Goal: Task Accomplishment & Management: Complete application form

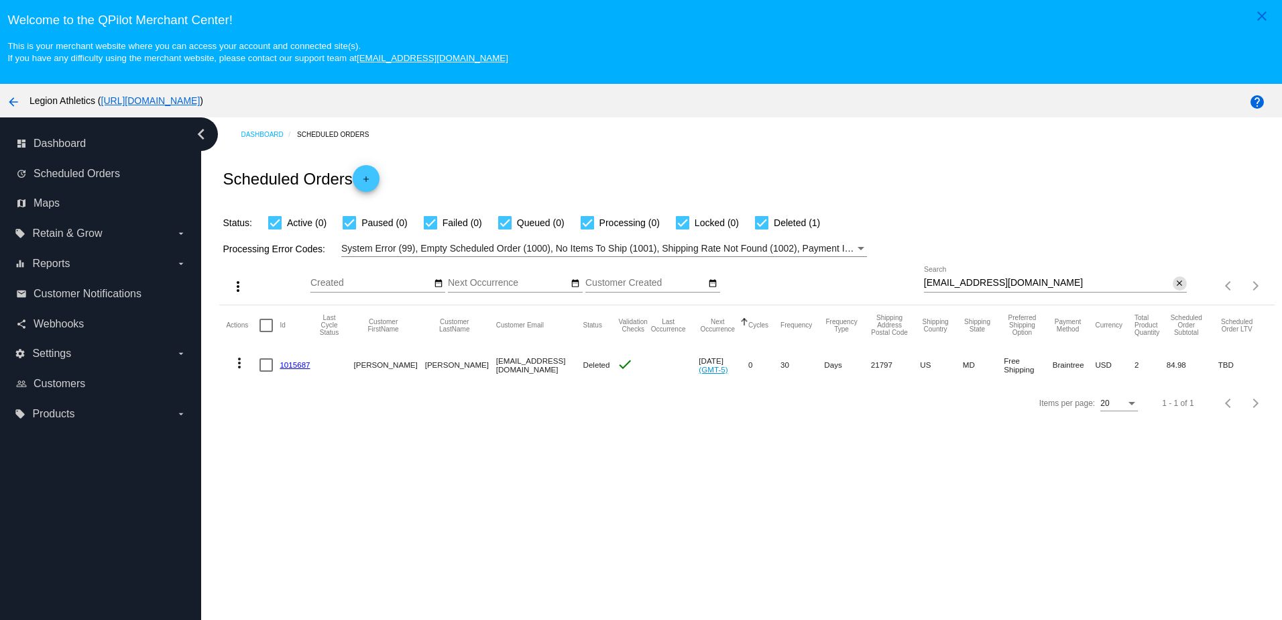
click at [1175, 286] on mat-icon "close" at bounding box center [1179, 283] width 9 height 11
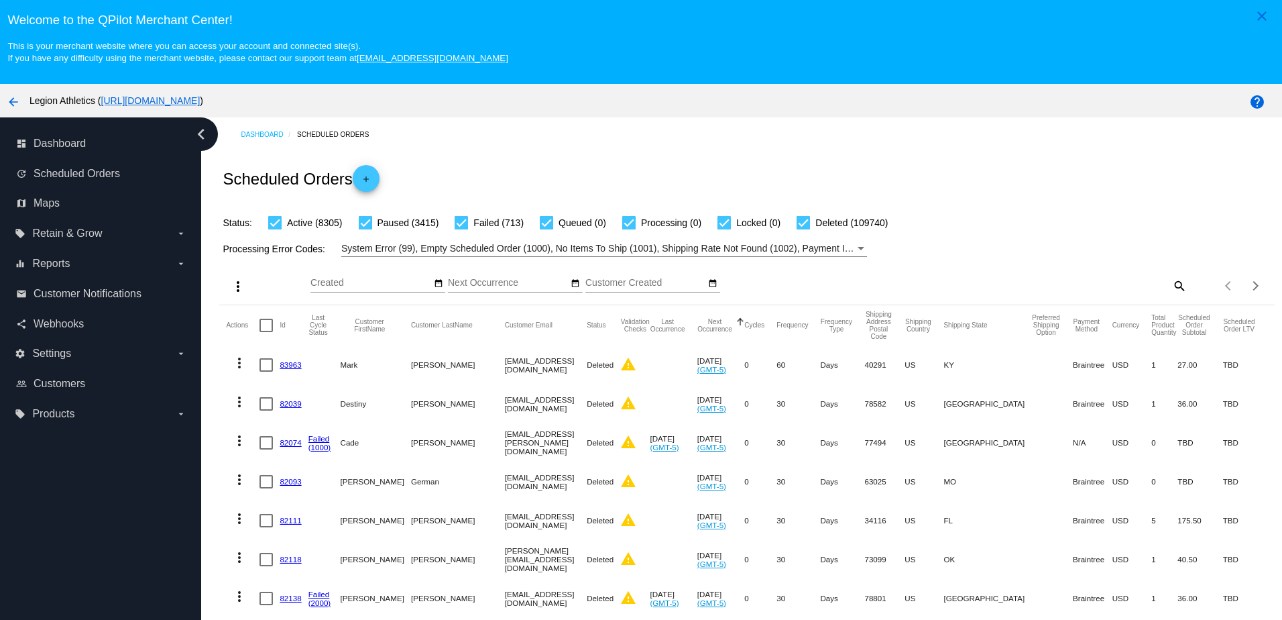
click at [1171, 284] on mat-icon "search" at bounding box center [1179, 285] width 16 height 21
click at [1121, 292] on div "Search" at bounding box center [1055, 279] width 263 height 26
click at [1102, 284] on input "Search" at bounding box center [1055, 283] width 263 height 11
drag, startPoint x: 1102, startPoint y: 284, endPoint x: 1100, endPoint y: 389, distance: 105.3
click at [1112, 389] on mat-cell "USD" at bounding box center [1132, 403] width 40 height 39
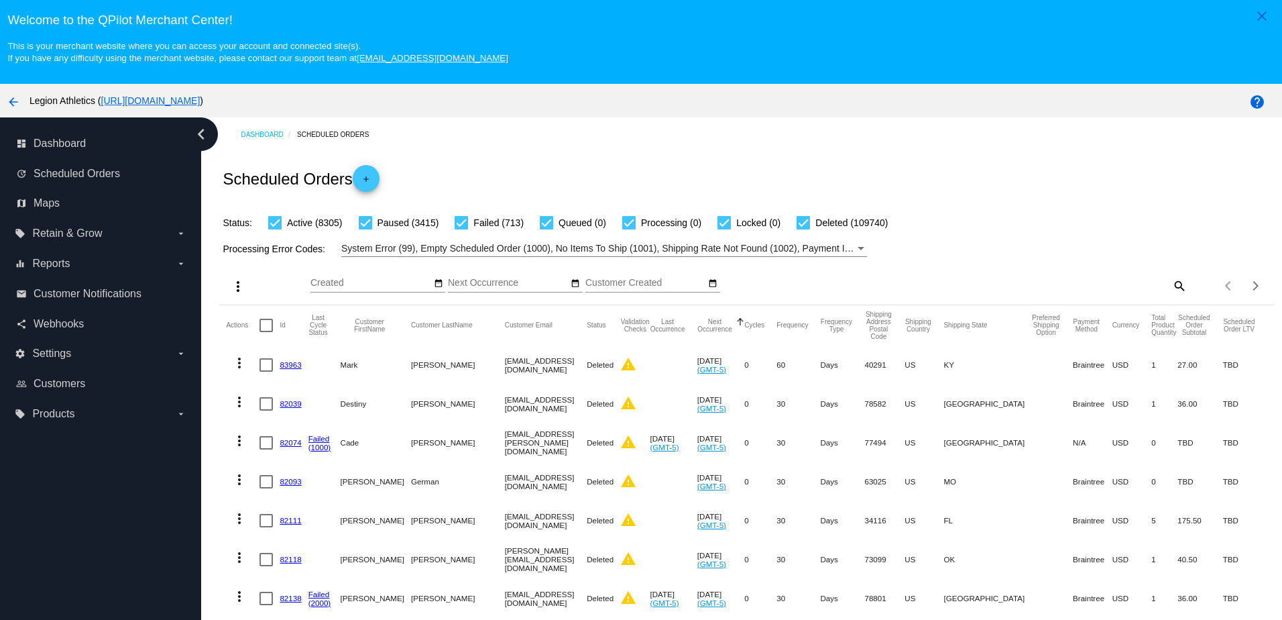
click at [1171, 293] on mat-icon "search" at bounding box center [1179, 285] width 16 height 21
click at [1085, 288] on input "Search" at bounding box center [1055, 283] width 263 height 11
paste input "elyplmbr@gmail.com"
type input "elyplmbr@gmail.com"
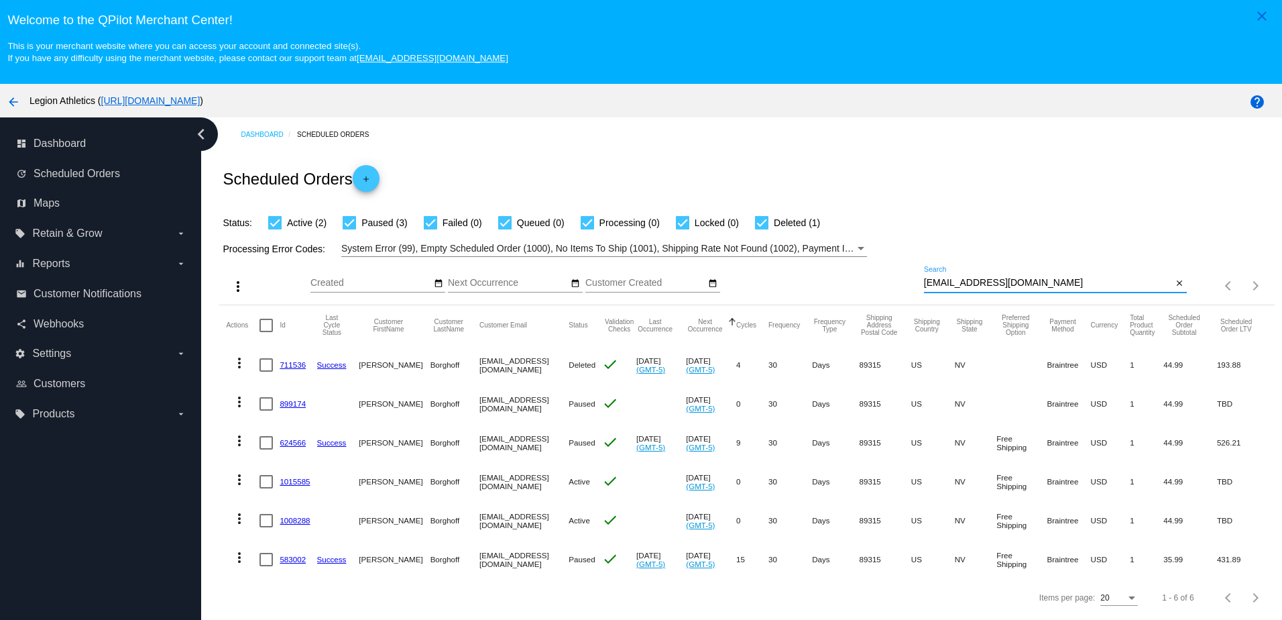
scroll to position [67, 0]
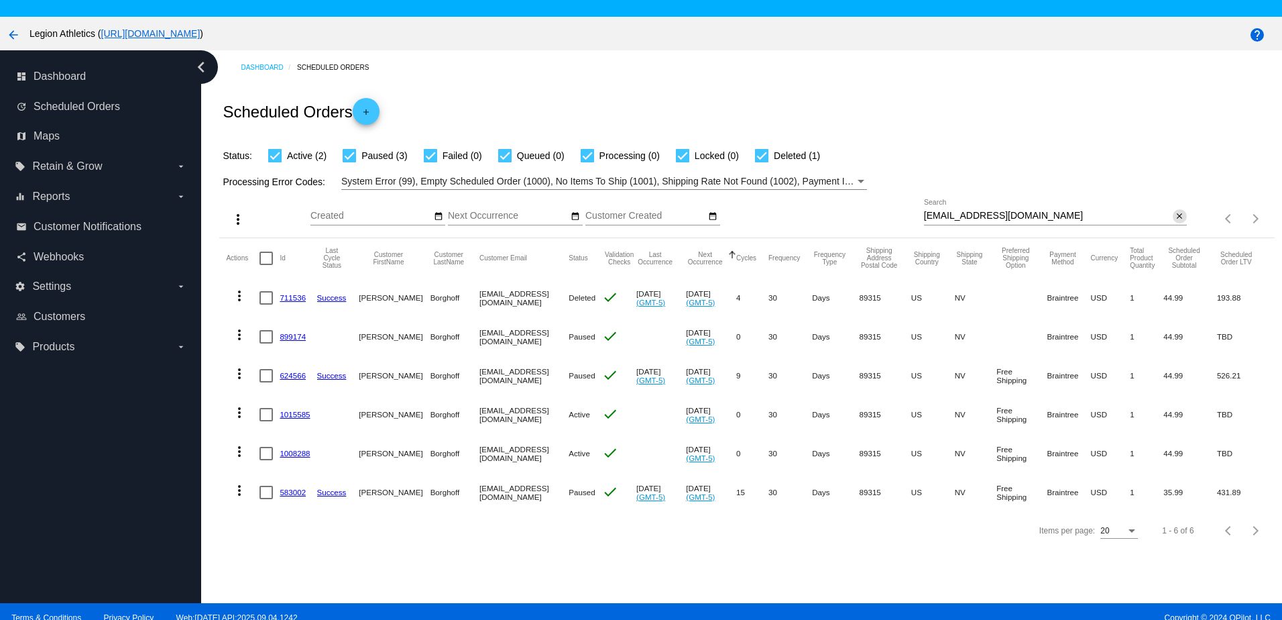
click at [1175, 217] on mat-icon "close" at bounding box center [1179, 216] width 9 height 11
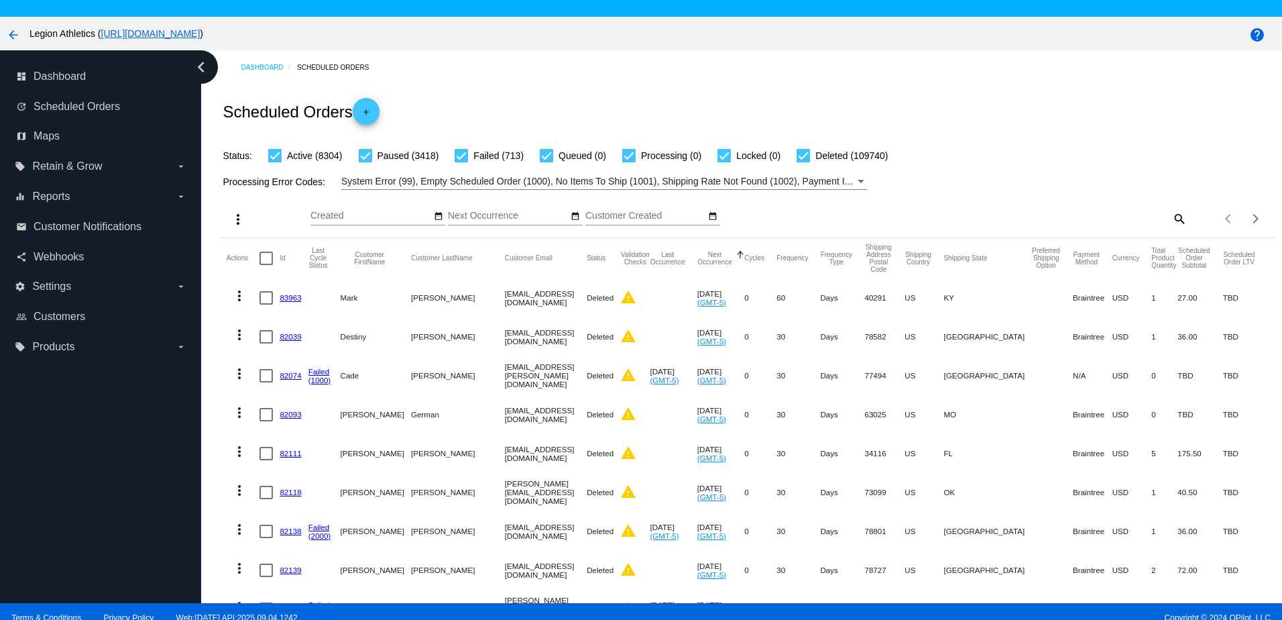
click at [1171, 225] on mat-icon "search" at bounding box center [1179, 218] width 16 height 21
click at [1114, 212] on div "Search" at bounding box center [1055, 212] width 263 height 26
paste input "nfrosa01@gmail.com"
type input "nfrosa01@gmail.com"
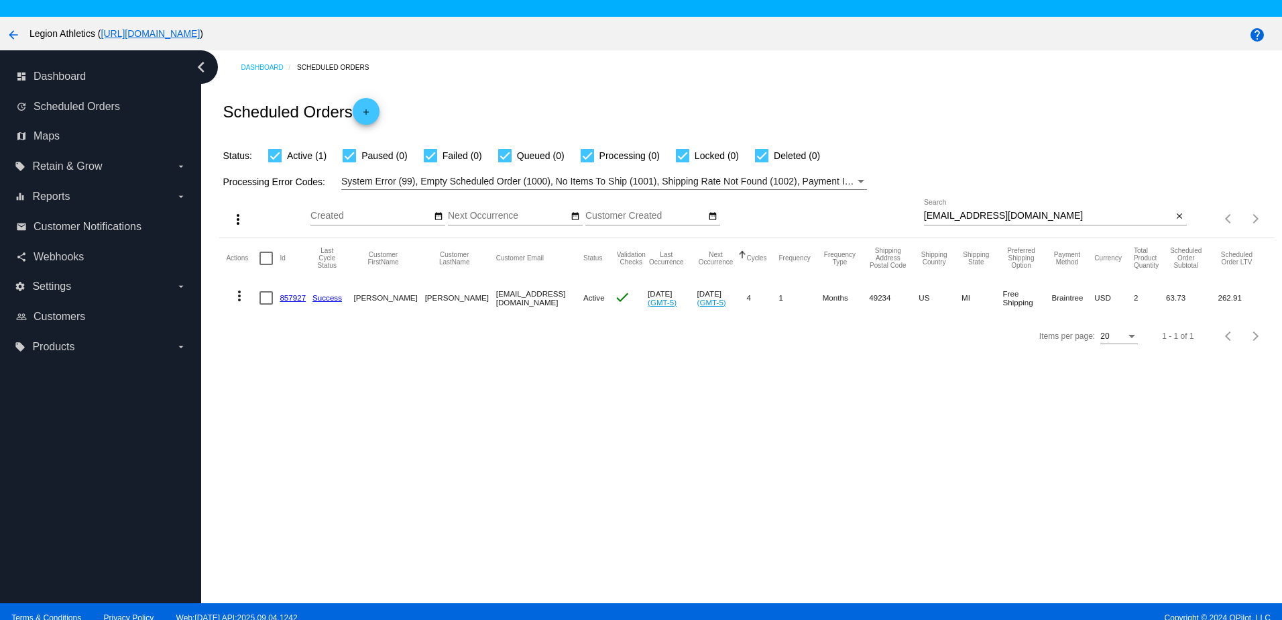
click at [296, 302] on link "857927" at bounding box center [293, 297] width 26 height 9
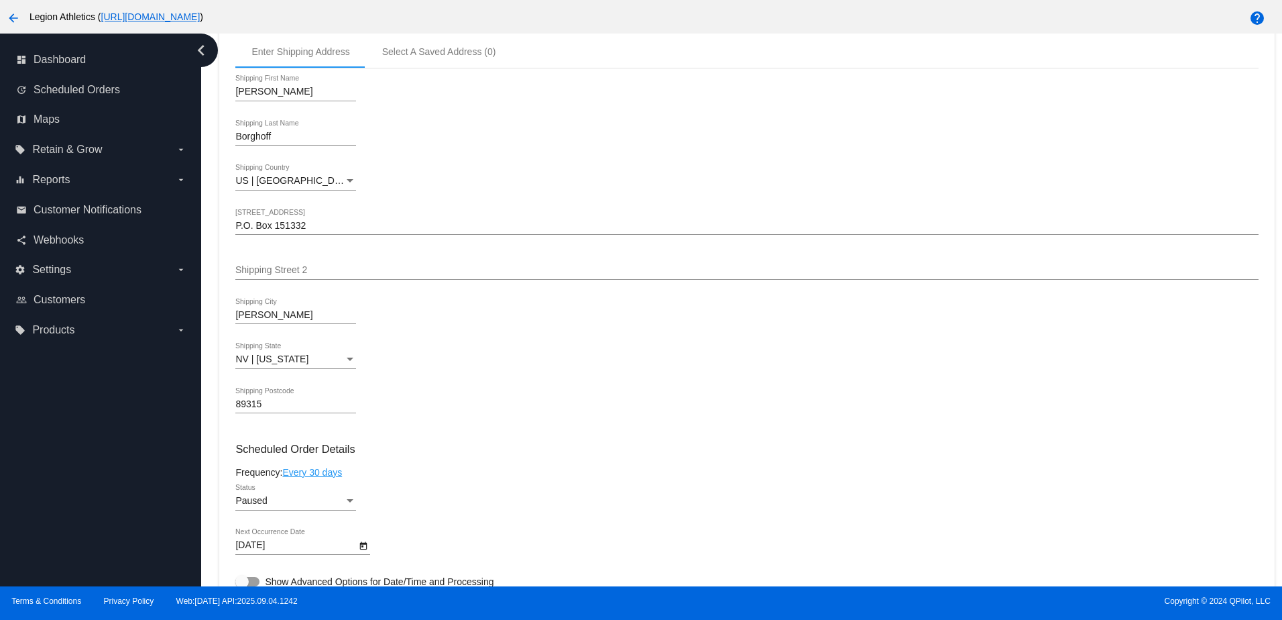
scroll to position [670, 0]
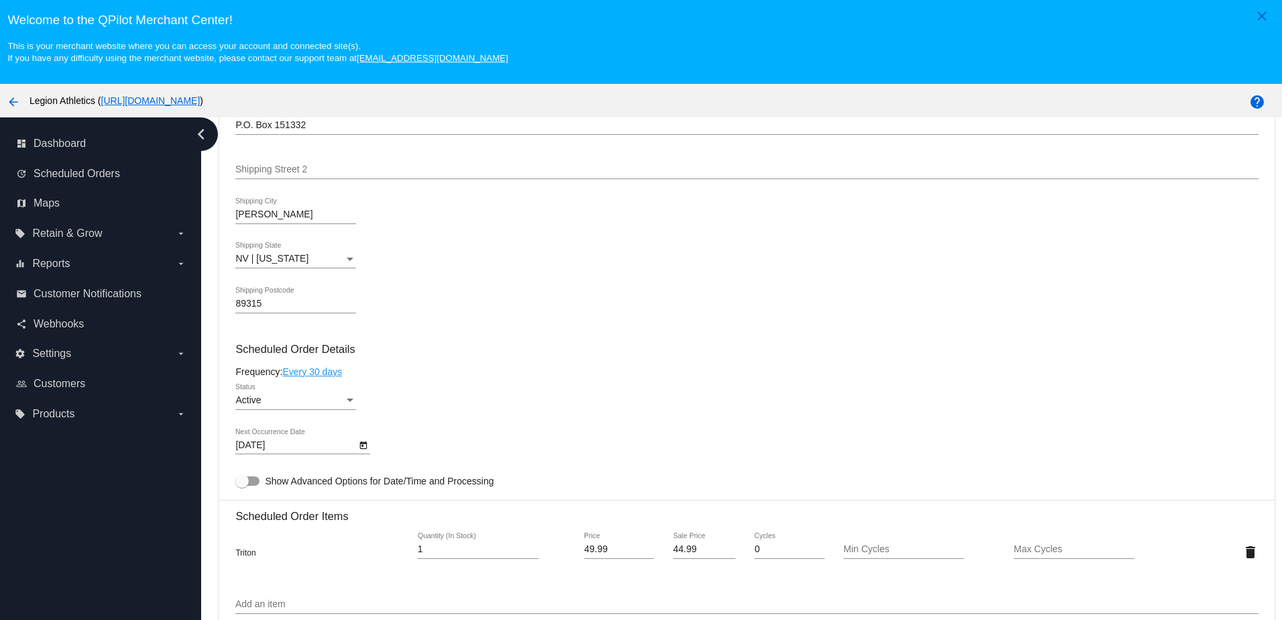
scroll to position [670, 0]
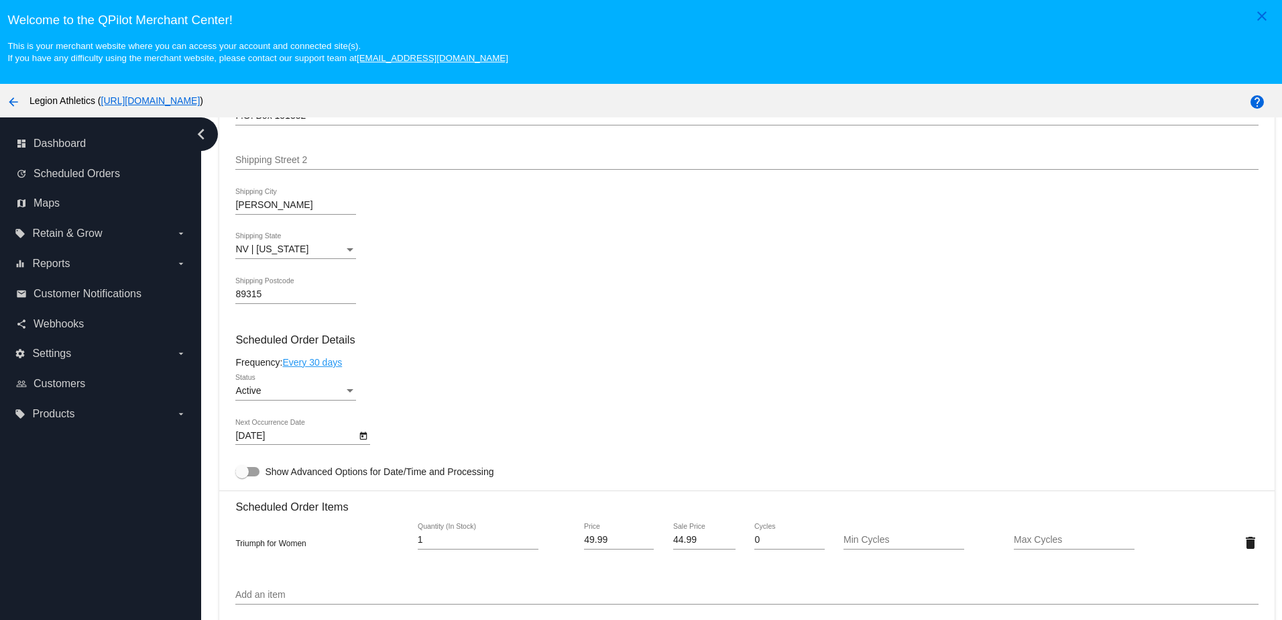
scroll to position [134, 0]
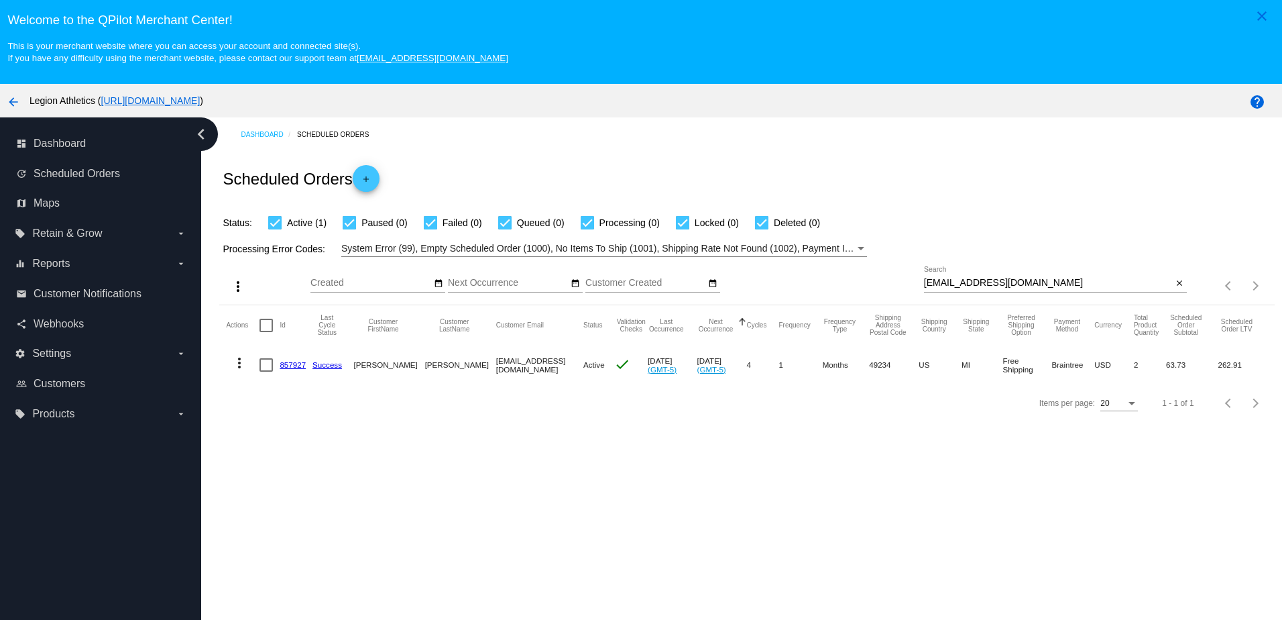
click at [371, 190] on mat-icon "add" at bounding box center [366, 182] width 16 height 16
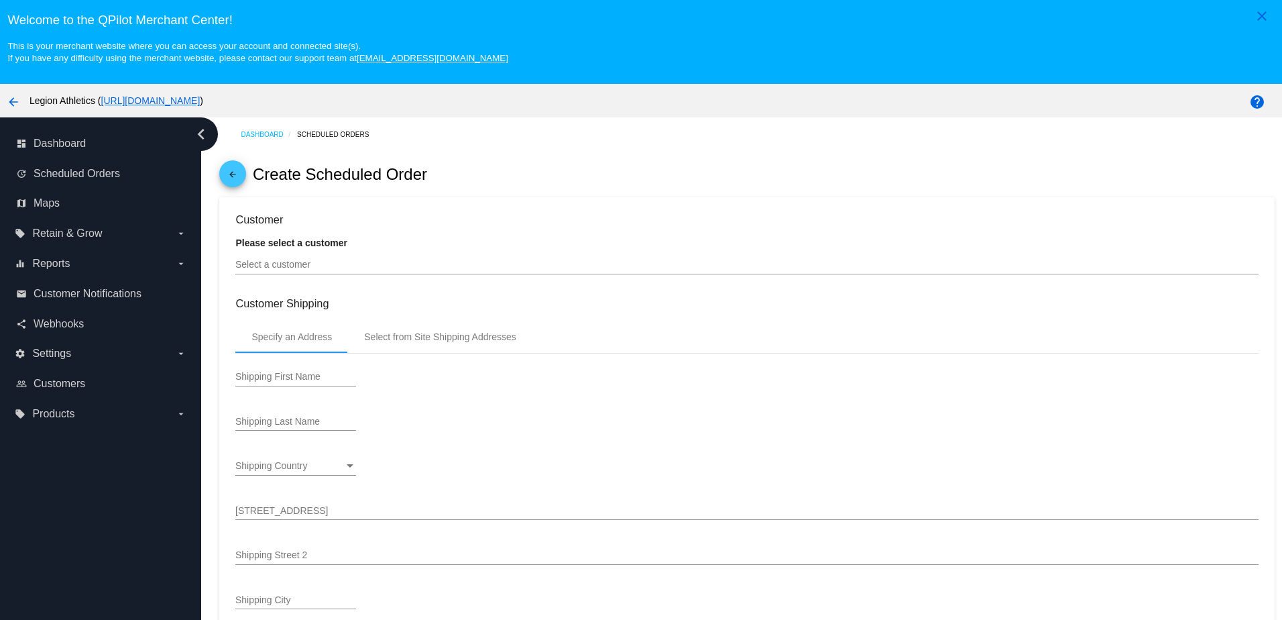
type input "10/22/2025"
click at [280, 270] on input "Select a customer" at bounding box center [746, 264] width 1022 height 11
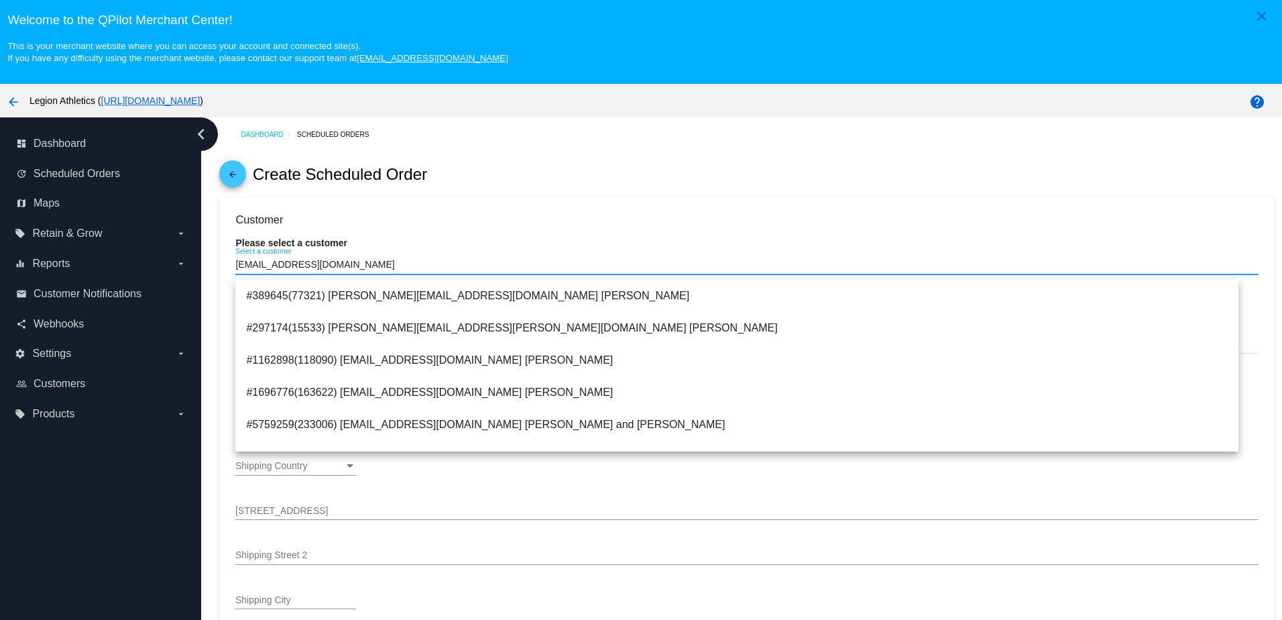
type input "ally@legionsupplements.com"
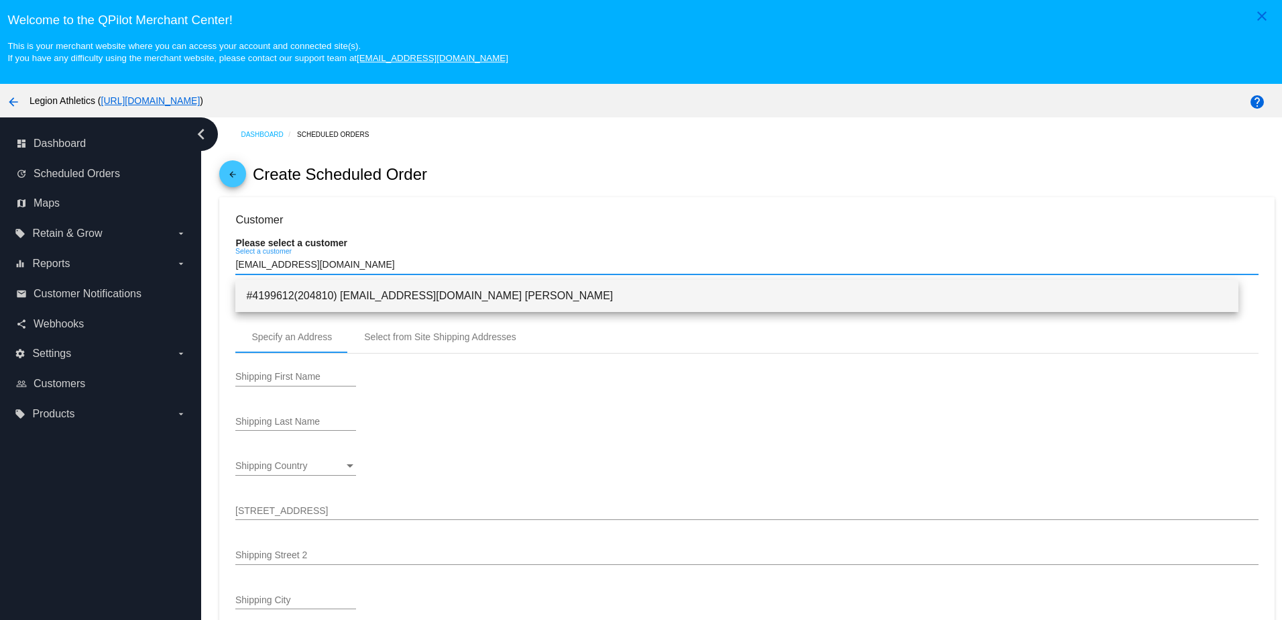
click at [444, 298] on span "#4199612(204810) ally@legionsupplements.com Ally Cohen" at bounding box center [736, 296] width 981 height 32
type input "Ally"
type input "Cohen"
type input "7208 Duffield Drive"
type input "Dallas"
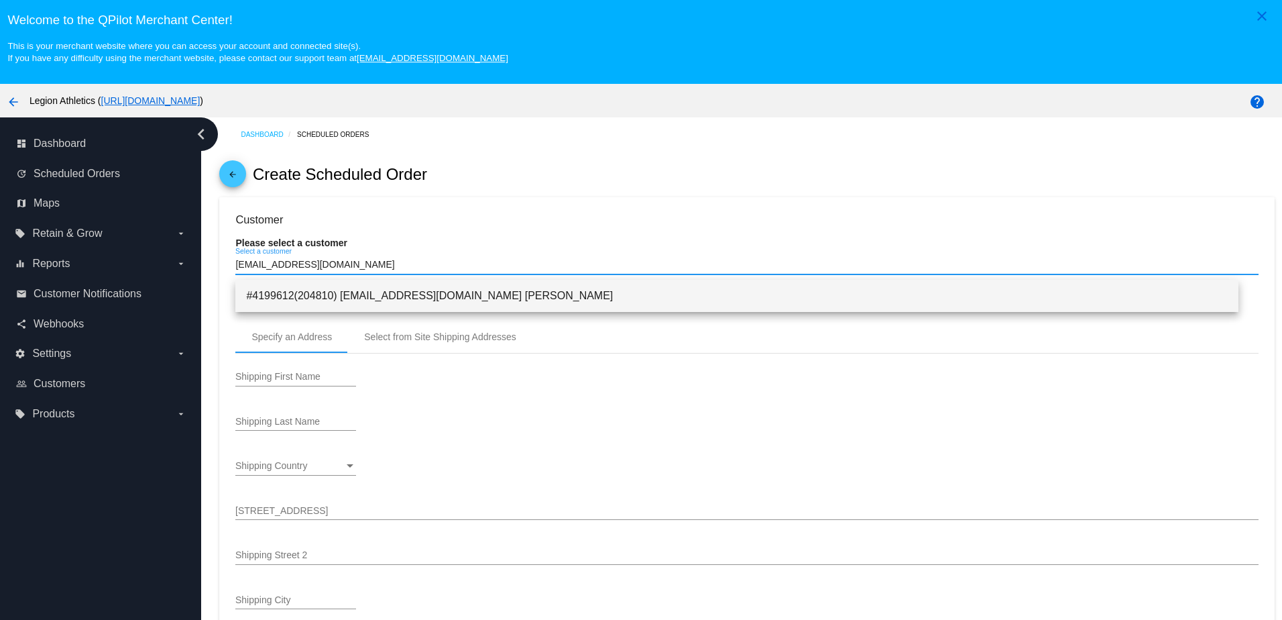
type input "75248"
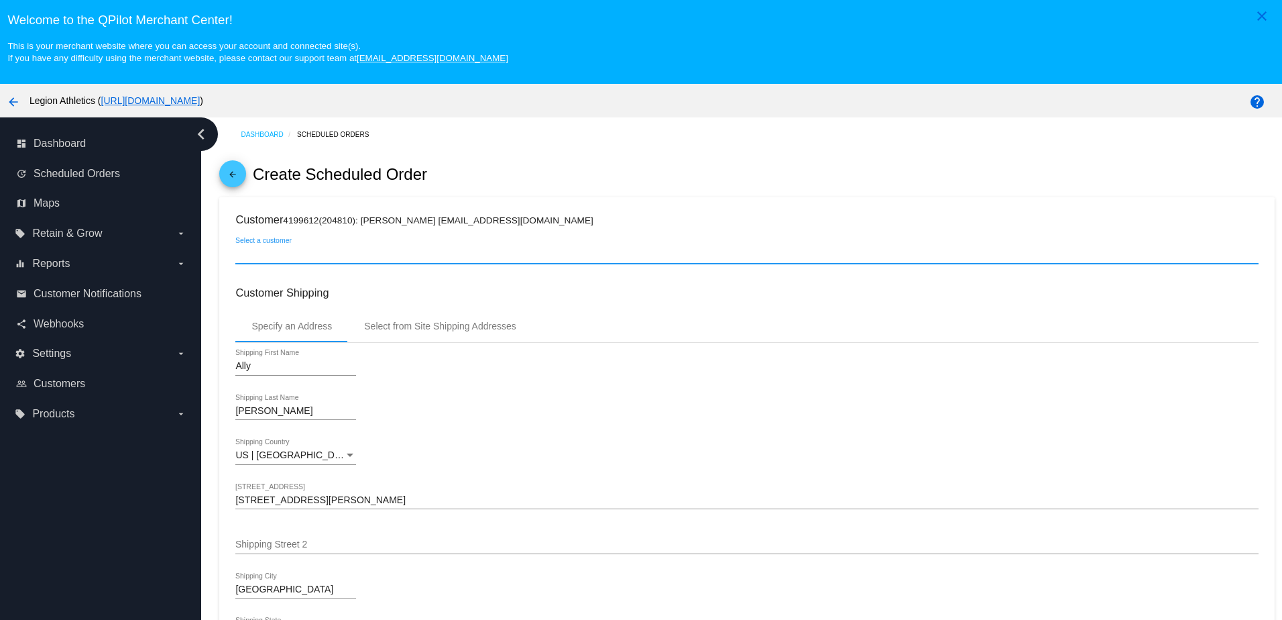
click at [686, 299] on h3 "Customer Shipping" at bounding box center [746, 292] width 1022 height 13
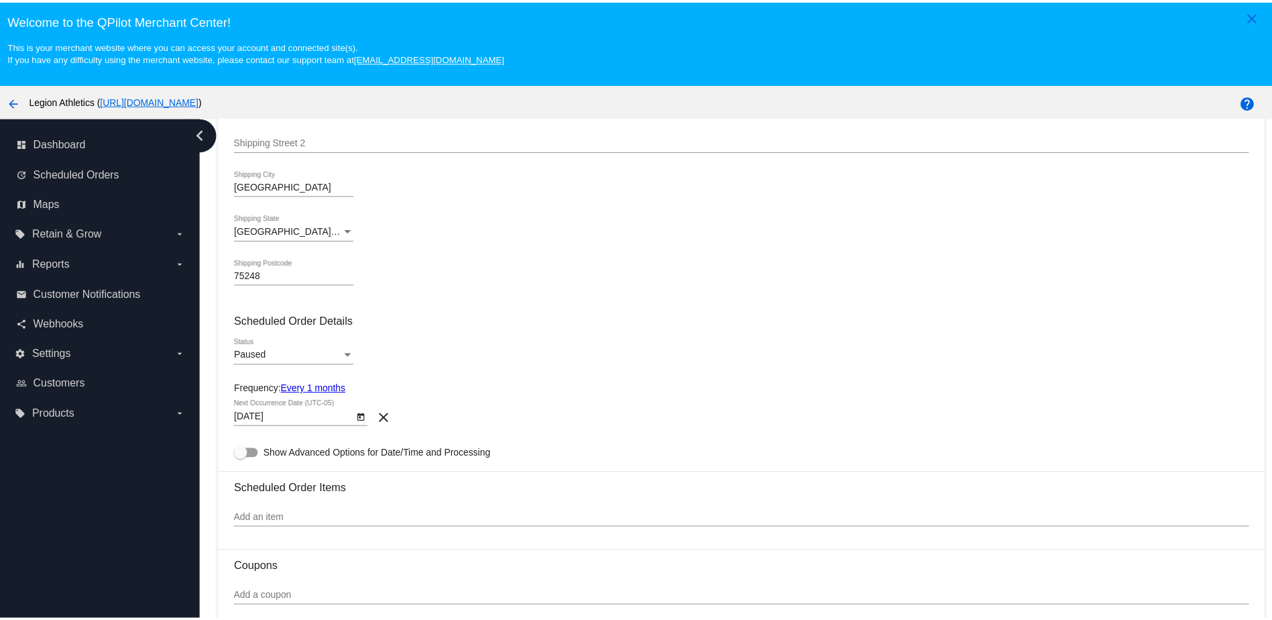
scroll to position [536, 0]
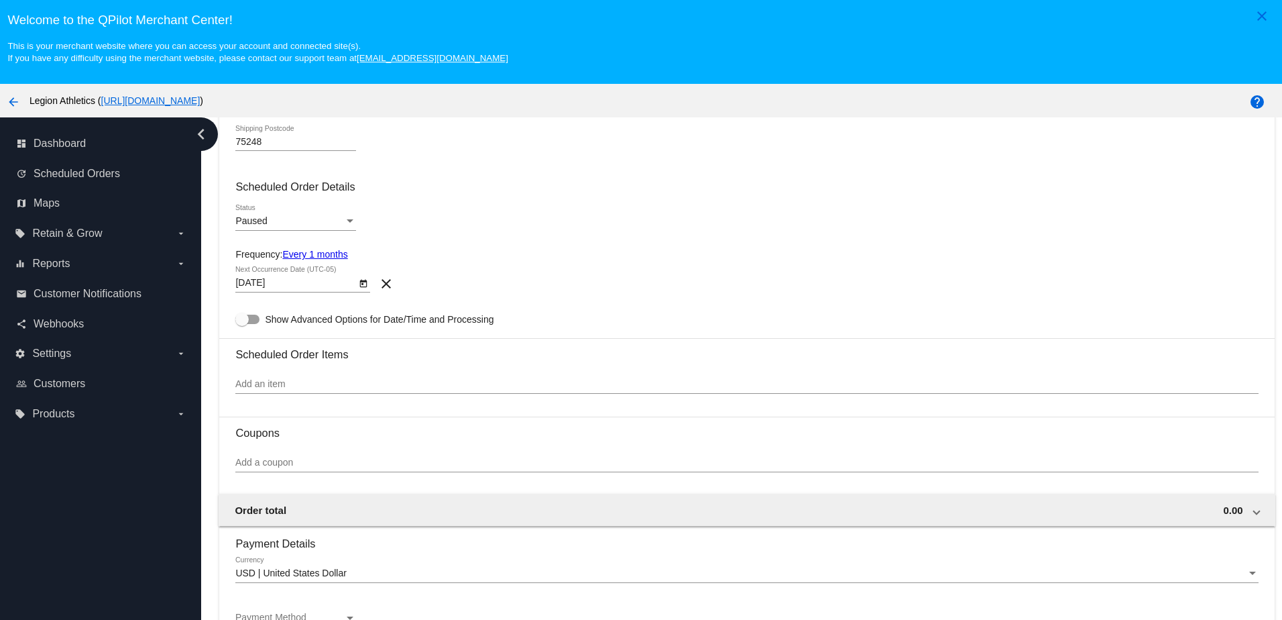
click at [338, 259] on link "Every 1 months" at bounding box center [314, 254] width 65 height 11
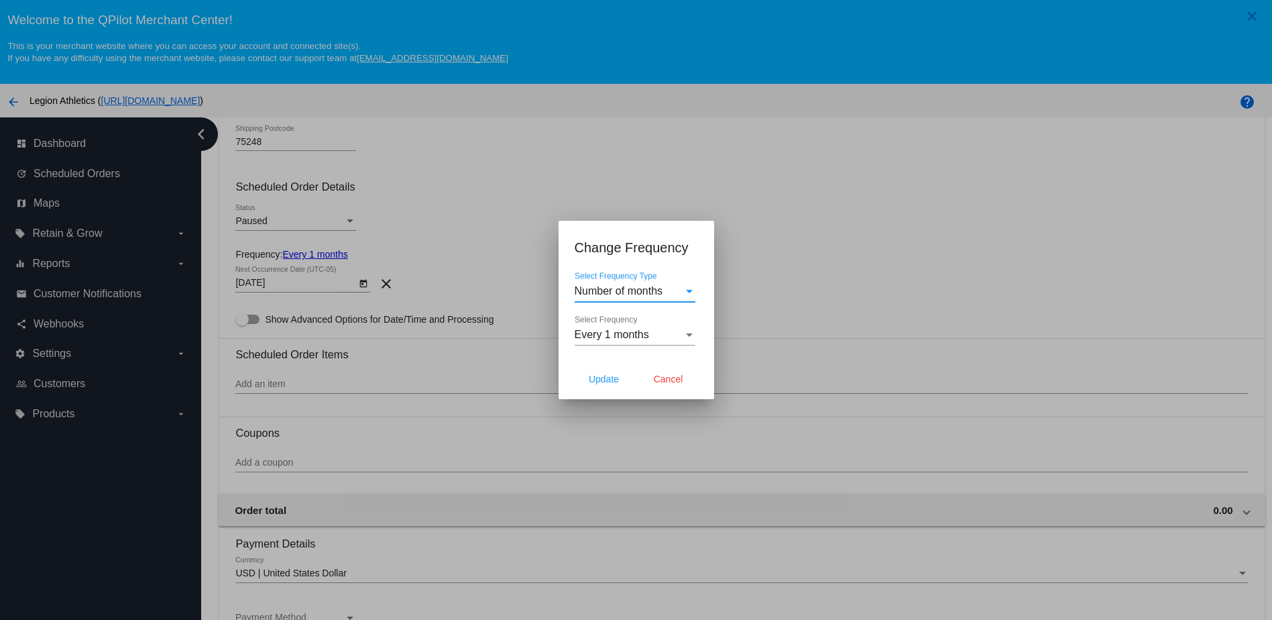
click at [588, 329] on span "Every 1 months" at bounding box center [612, 334] width 74 height 11
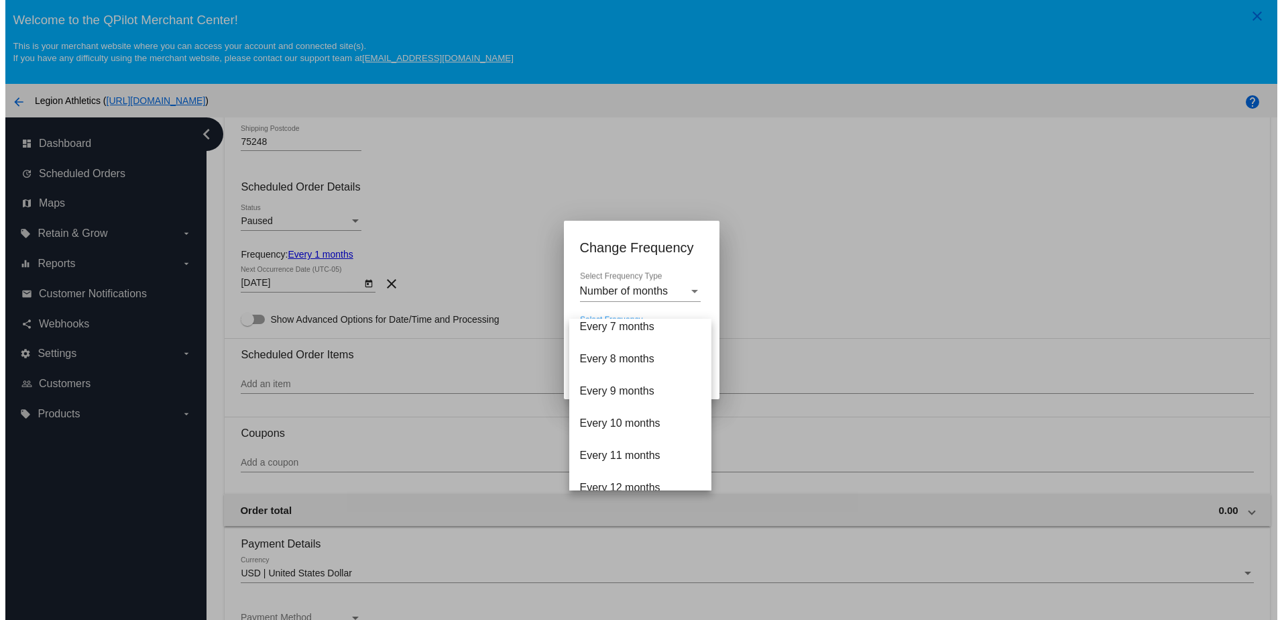
scroll to position [134, 0]
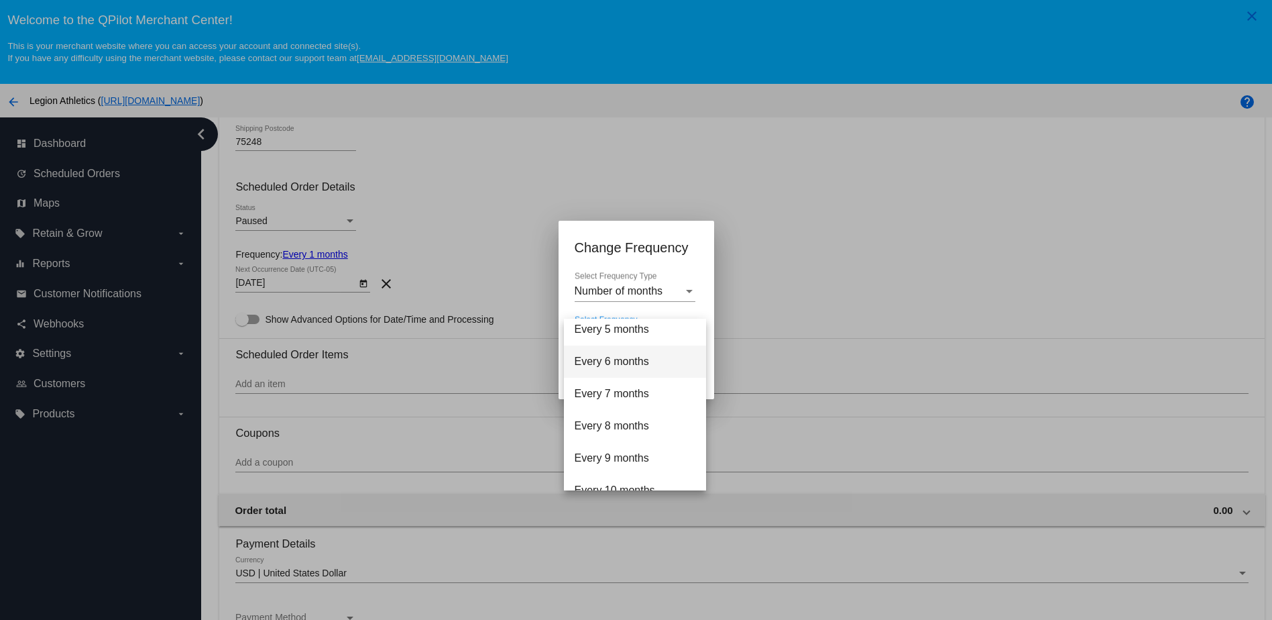
click at [600, 360] on span "Every 6 months" at bounding box center [635, 361] width 121 height 32
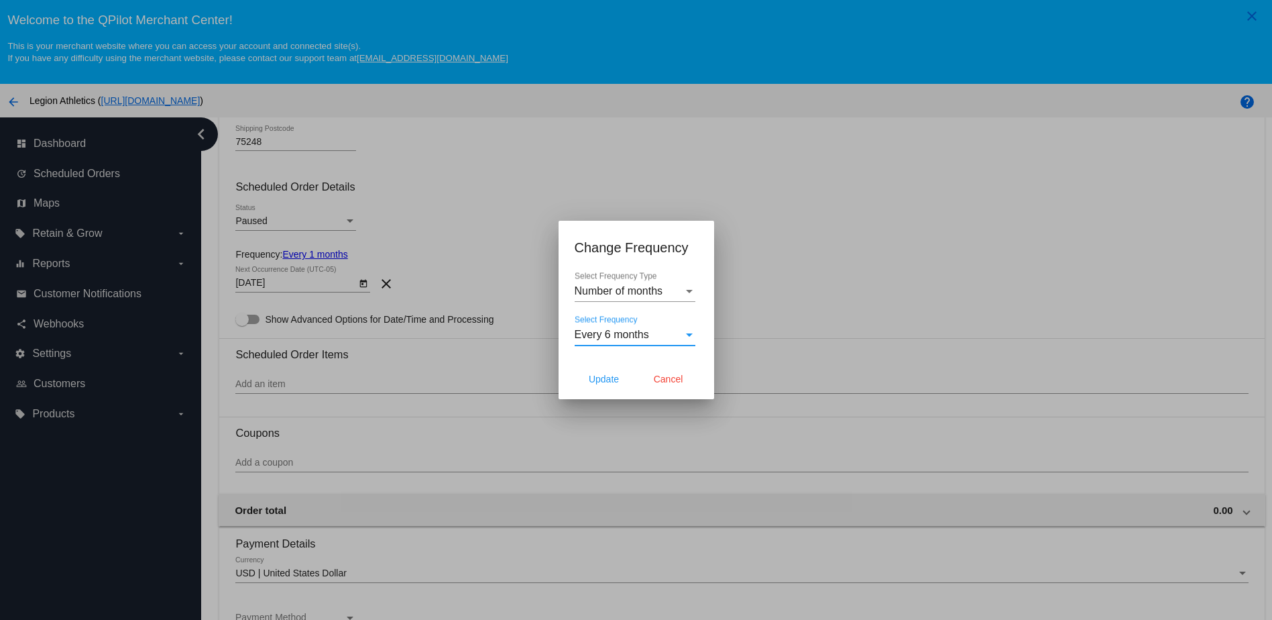
click at [807, 296] on div at bounding box center [636, 310] width 1272 height 620
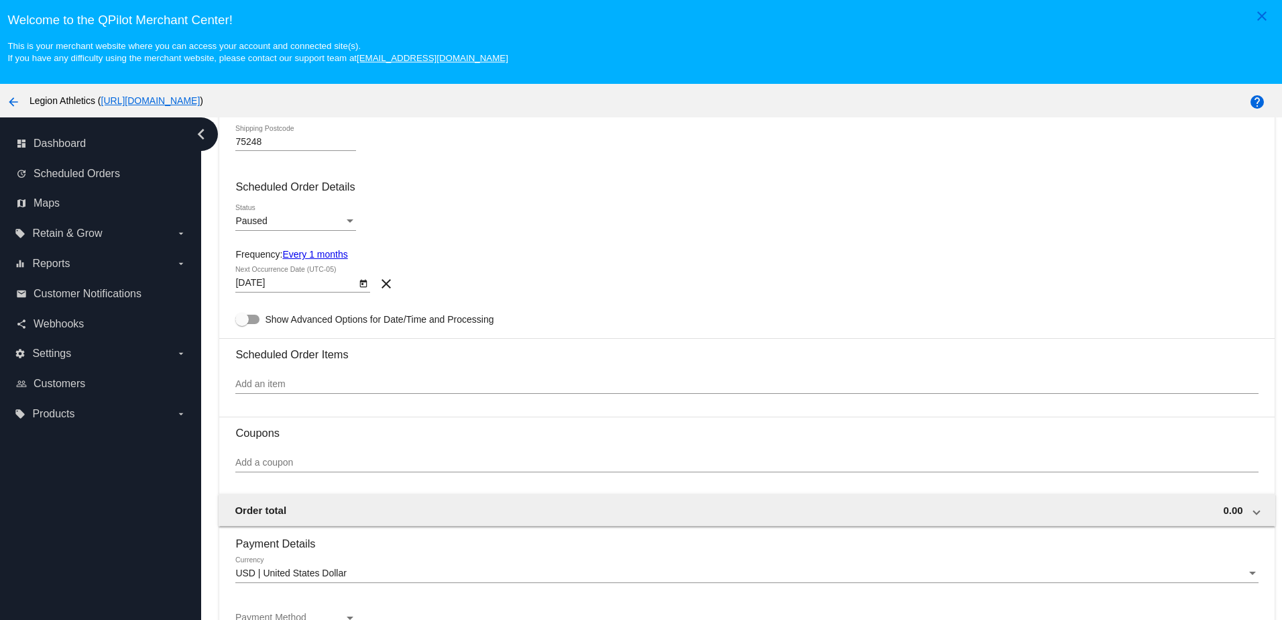
click at [283, 390] on input "Add an item" at bounding box center [746, 384] width 1022 height 11
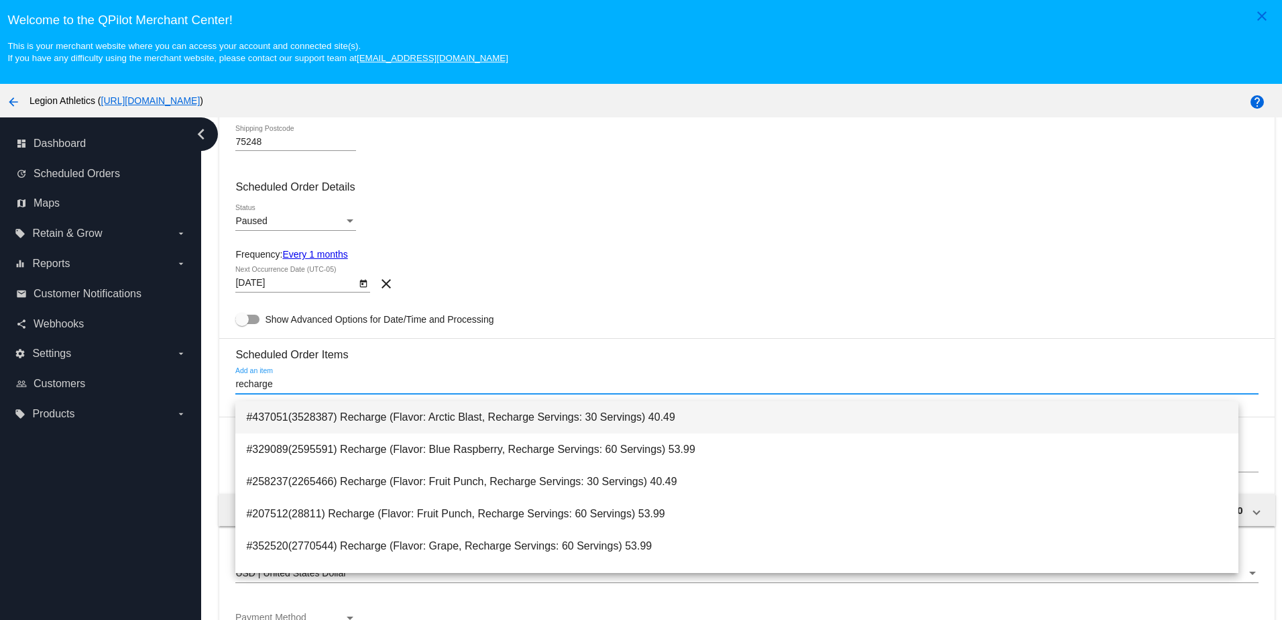
type input "recharge"
click at [327, 406] on span "#437051(3528387) Recharge (Flavor: Arctic Blast, Recharge Servings: 30 Servings…" at bounding box center [736, 417] width 981 height 32
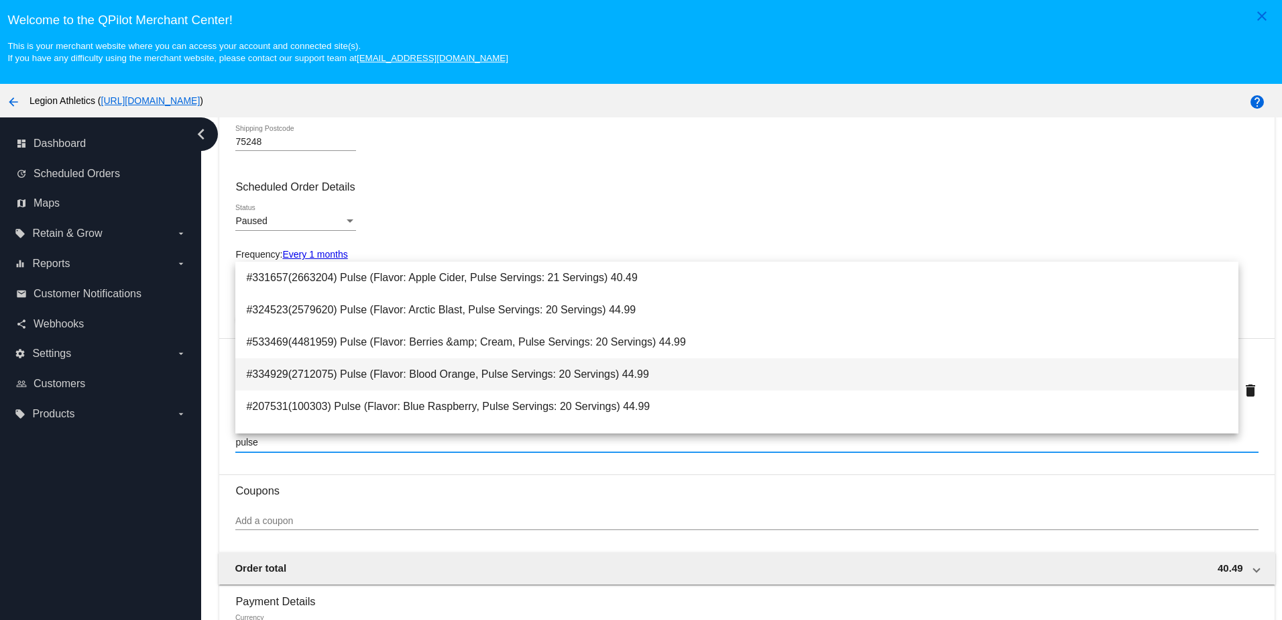
type input "pulse"
click at [369, 379] on span "#334929(2712075) Pulse (Flavor: Blood Orange, Pulse Servings: 20 Servings) 44.99" at bounding box center [736, 374] width 981 height 32
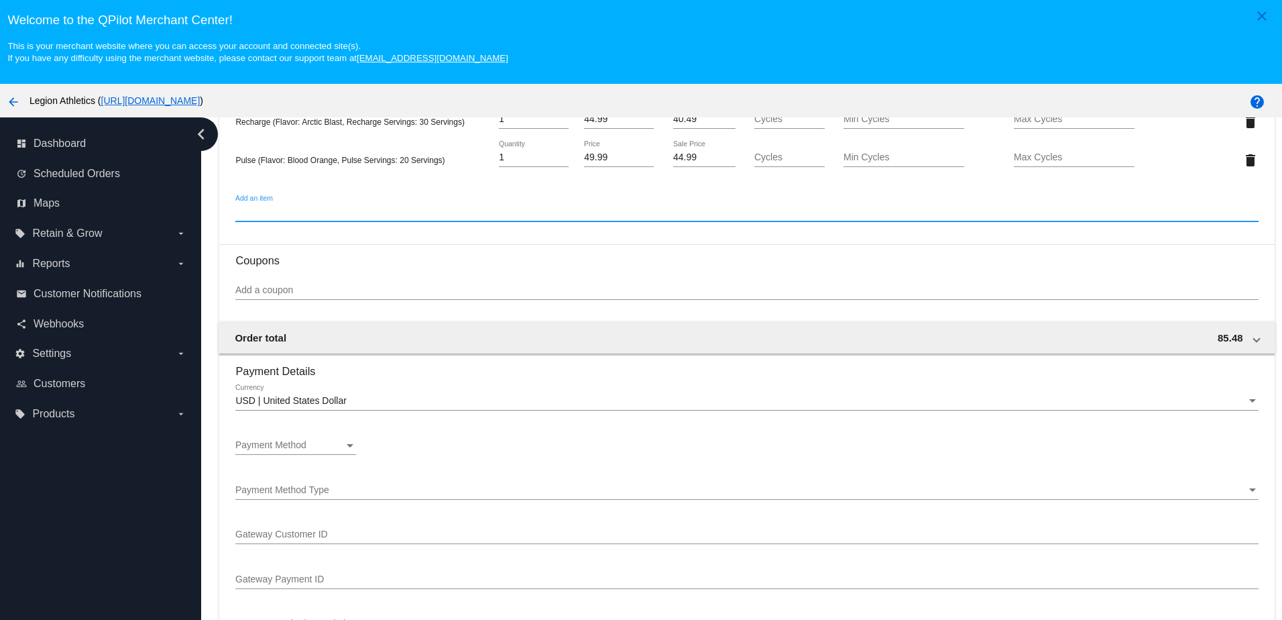
scroll to position [872, 0]
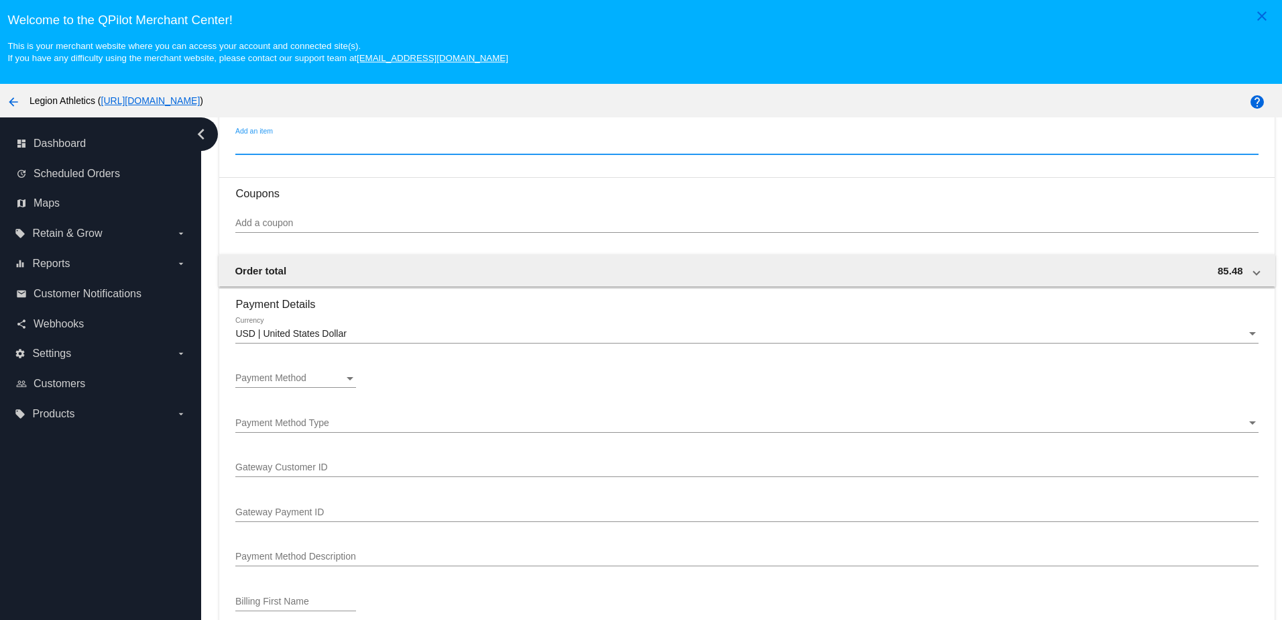
click at [225, 260] on mat-card "Customer 4199612(204810): Ally Cohen ally@legionsupplements.com Select a custom…" at bounding box center [746, 217] width 1055 height 1782
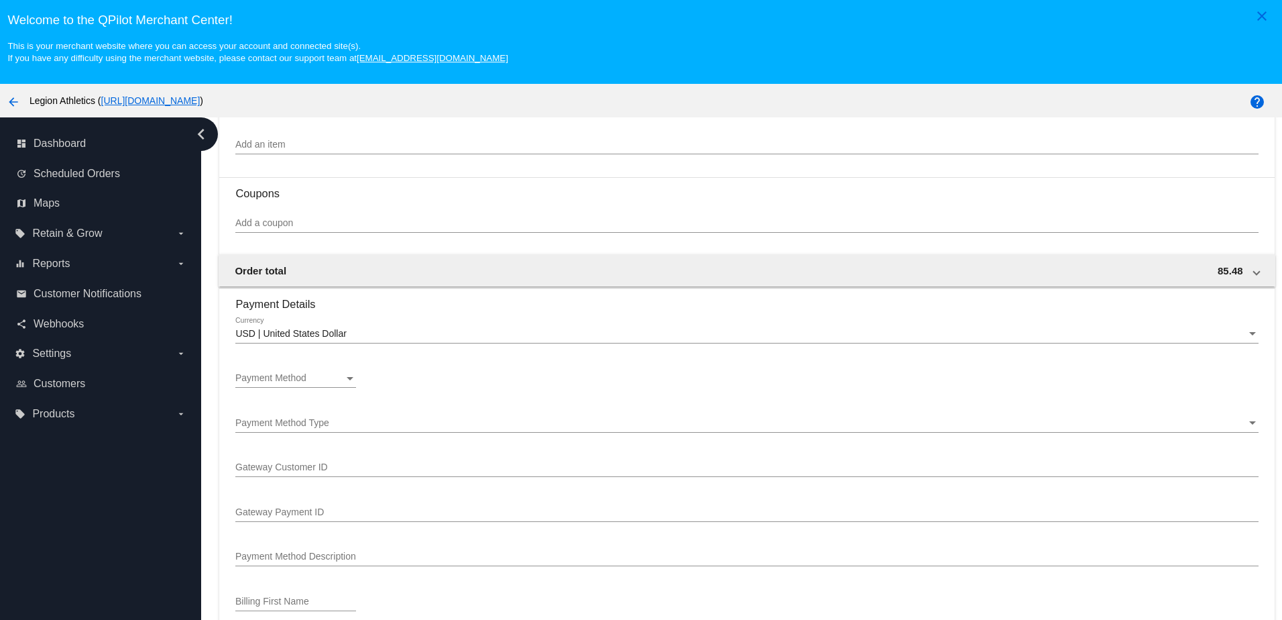
click at [269, 343] on div "USD | United States Dollar Currency" at bounding box center [746, 330] width 1022 height 26
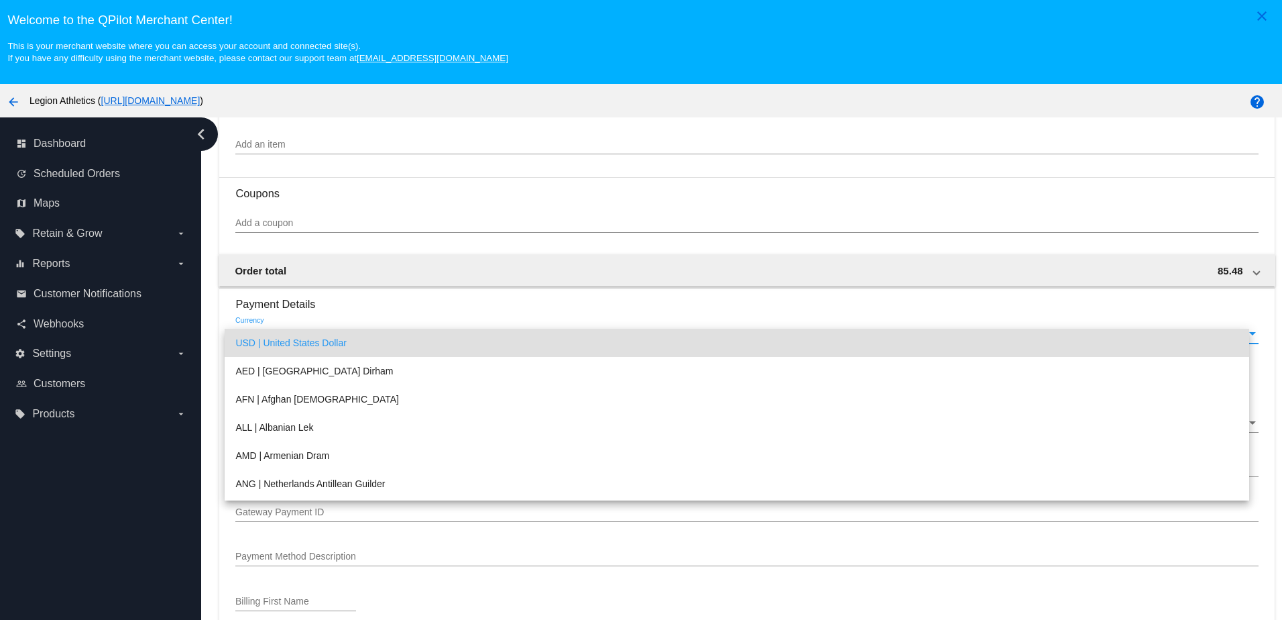
click at [266, 339] on span "USD | United States Dollar" at bounding box center [736, 343] width 1002 height 28
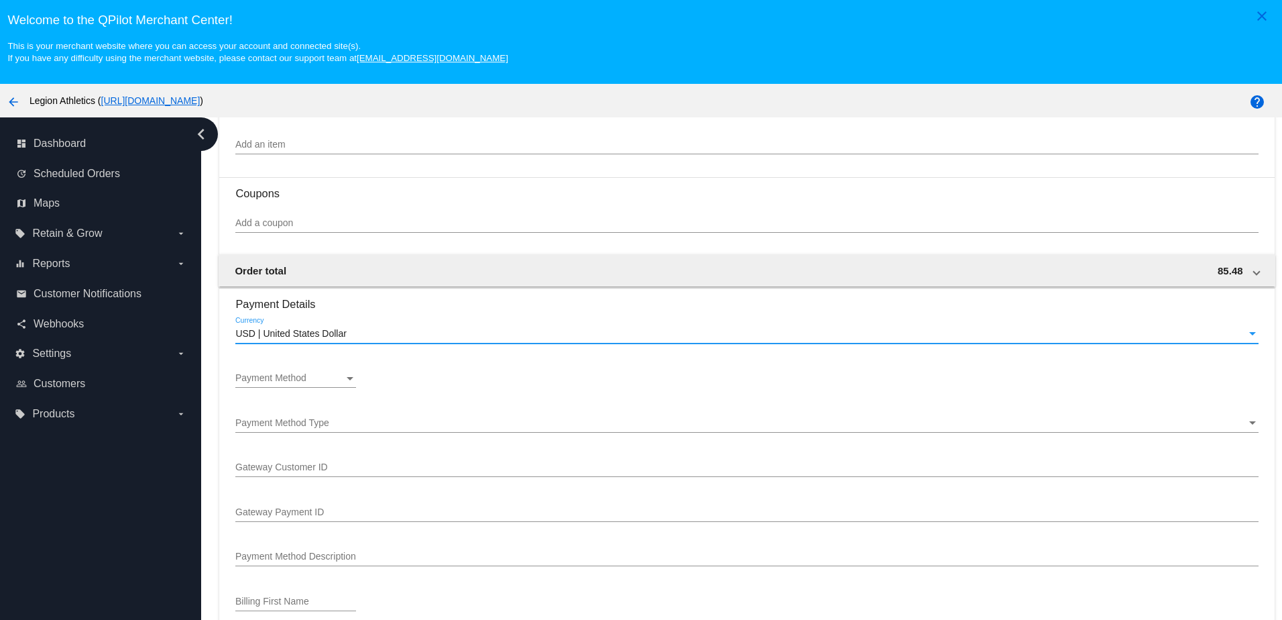
click at [241, 379] on div "Payment Method Payment Method" at bounding box center [295, 374] width 121 height 26
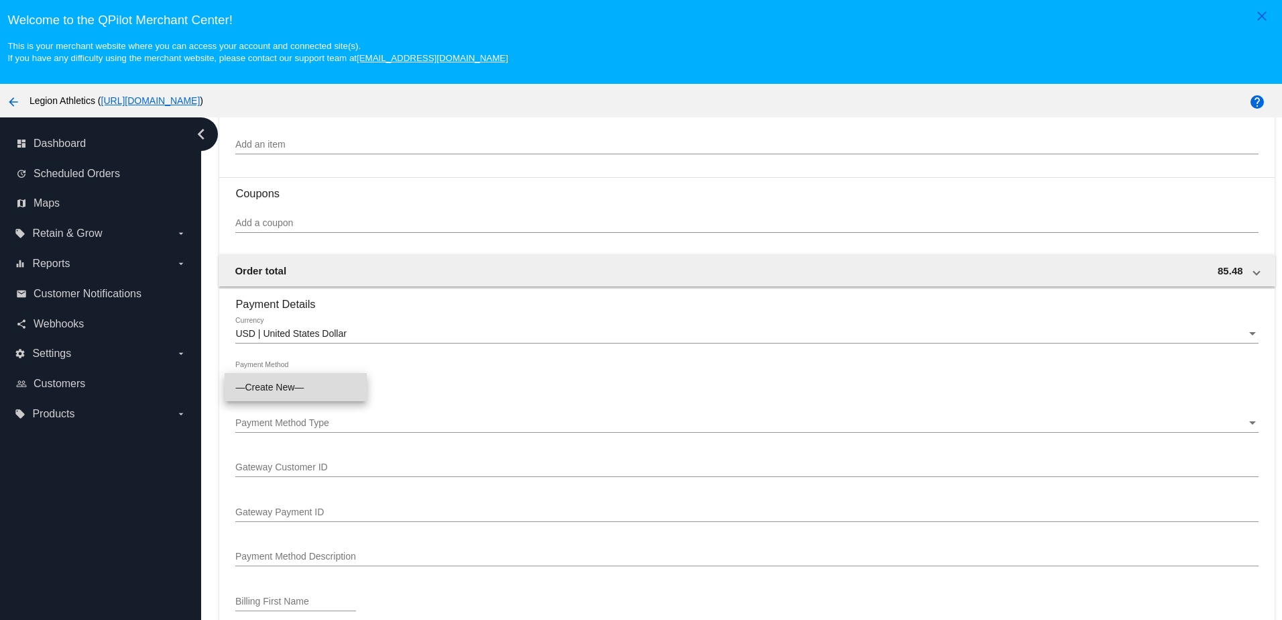
click at [241, 379] on span "—Create New—" at bounding box center [295, 387] width 121 height 28
click at [221, 341] on mat-card "Customer 4199612(204810): Ally Cohen ally@legionsupplements.com Select a custom…" at bounding box center [746, 217] width 1055 height 1782
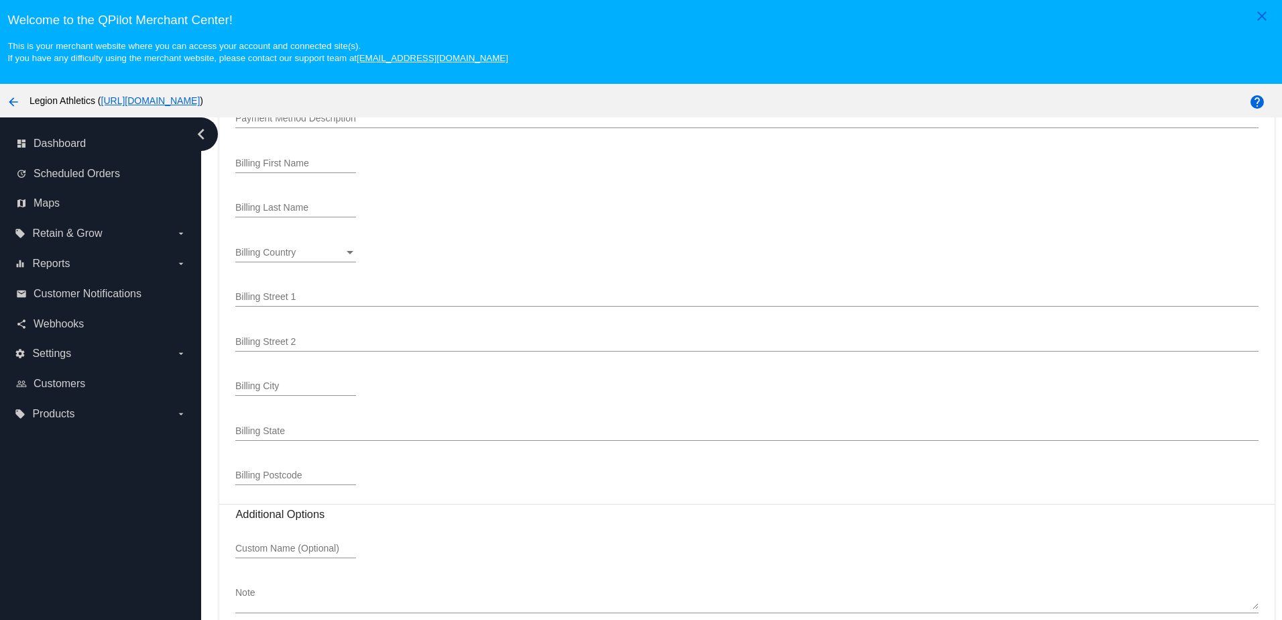
scroll to position [86, 0]
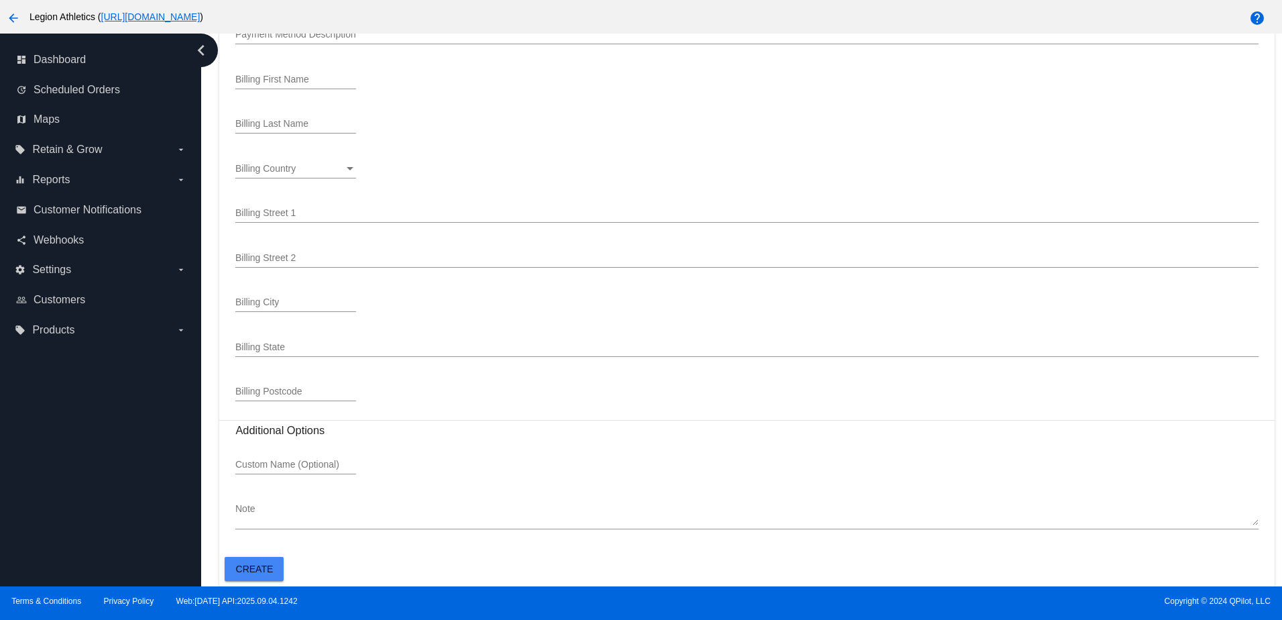
click at [249, 569] on span "Create" at bounding box center [255, 568] width 38 height 11
